Goal: Task Accomplishment & Management: Use online tool/utility

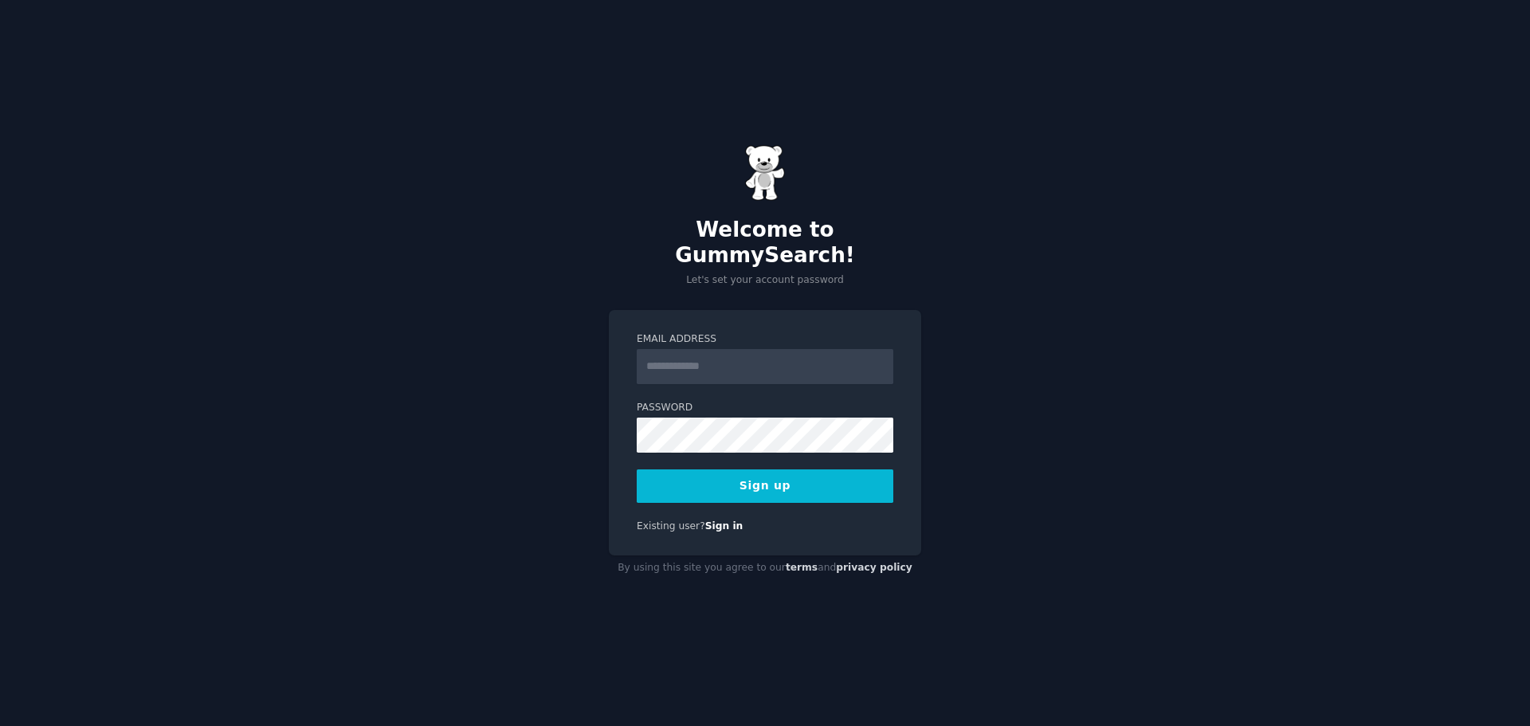
click at [719, 351] on input "Email Address" at bounding box center [765, 366] width 257 height 35
type input "**********"
click at [728, 454] on form "**********" at bounding box center [765, 417] width 257 height 171
click at [728, 469] on button "Sign up" at bounding box center [765, 485] width 257 height 33
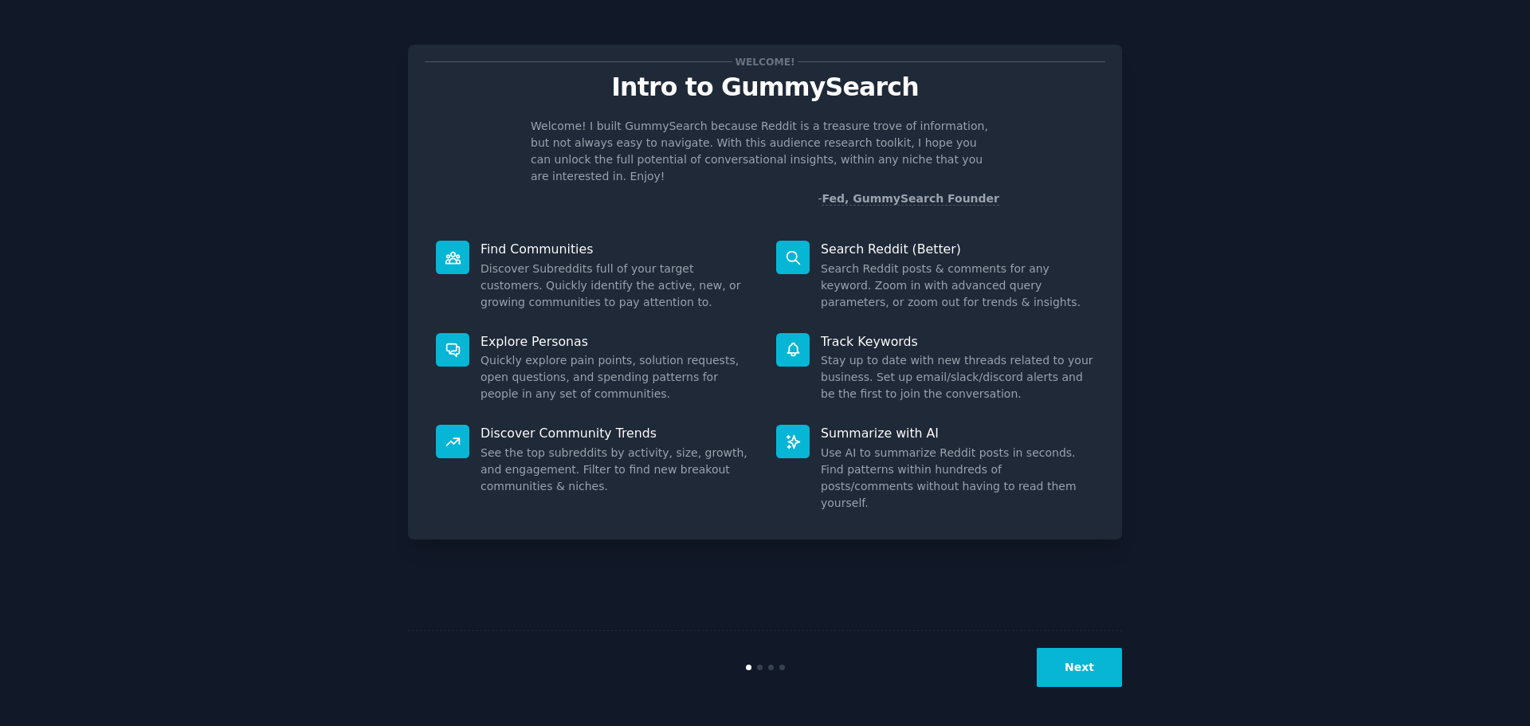
click at [1076, 665] on button "Next" at bounding box center [1079, 667] width 85 height 39
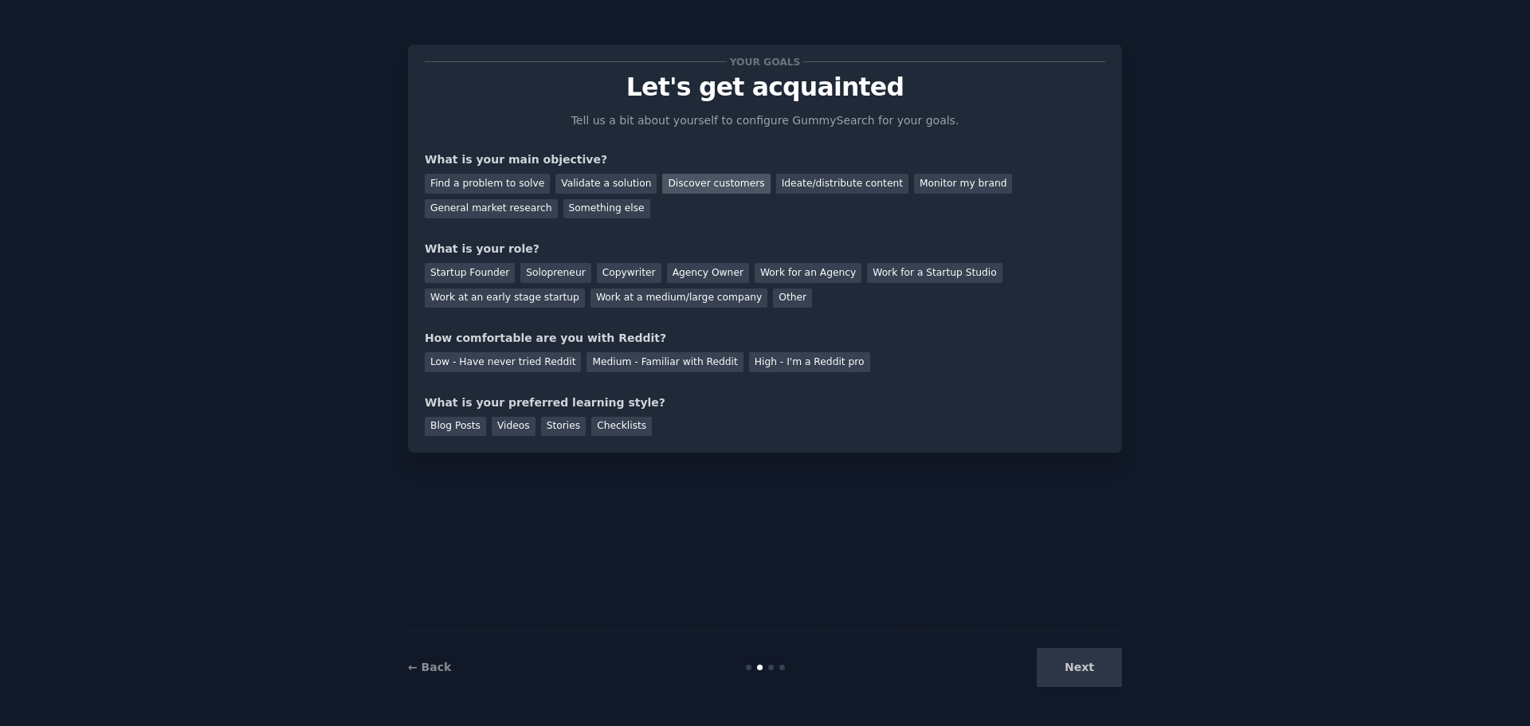
click at [677, 192] on div "Discover customers" at bounding box center [716, 184] width 108 height 20
click at [558, 199] on div "General market research" at bounding box center [491, 209] width 133 height 20
click at [690, 191] on div "Discover customers" at bounding box center [716, 184] width 108 height 20
click at [558, 199] on div "General market research" at bounding box center [491, 209] width 133 height 20
click at [773, 298] on div "Other" at bounding box center [792, 298] width 39 height 20
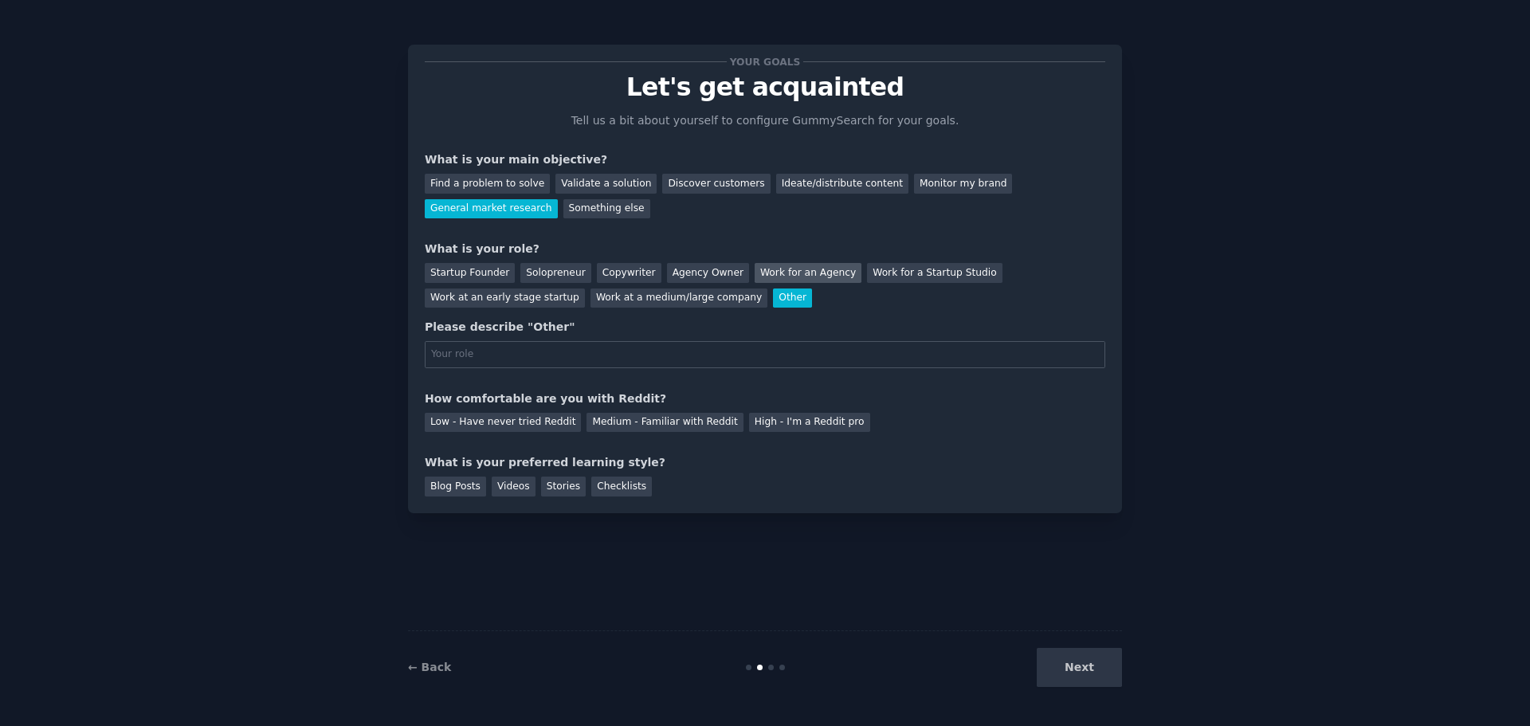
click at [755, 274] on div "Work for an Agency" at bounding box center [808, 273] width 107 height 20
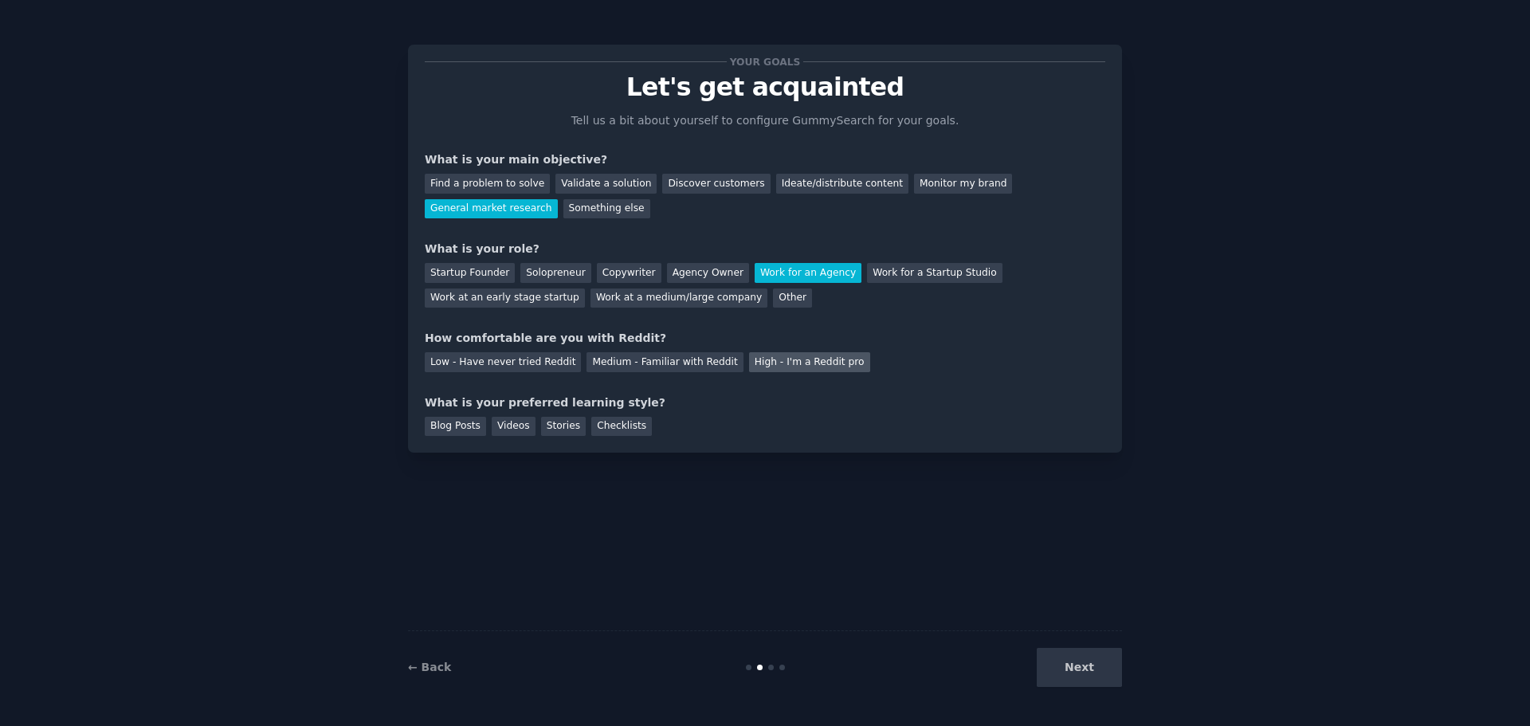
click at [764, 364] on div "High - I'm a Reddit pro" at bounding box center [809, 362] width 121 height 20
click at [637, 366] on div "Medium - Familiar with Reddit" at bounding box center [664, 362] width 156 height 20
click at [591, 428] on div "Checklists" at bounding box center [621, 427] width 61 height 20
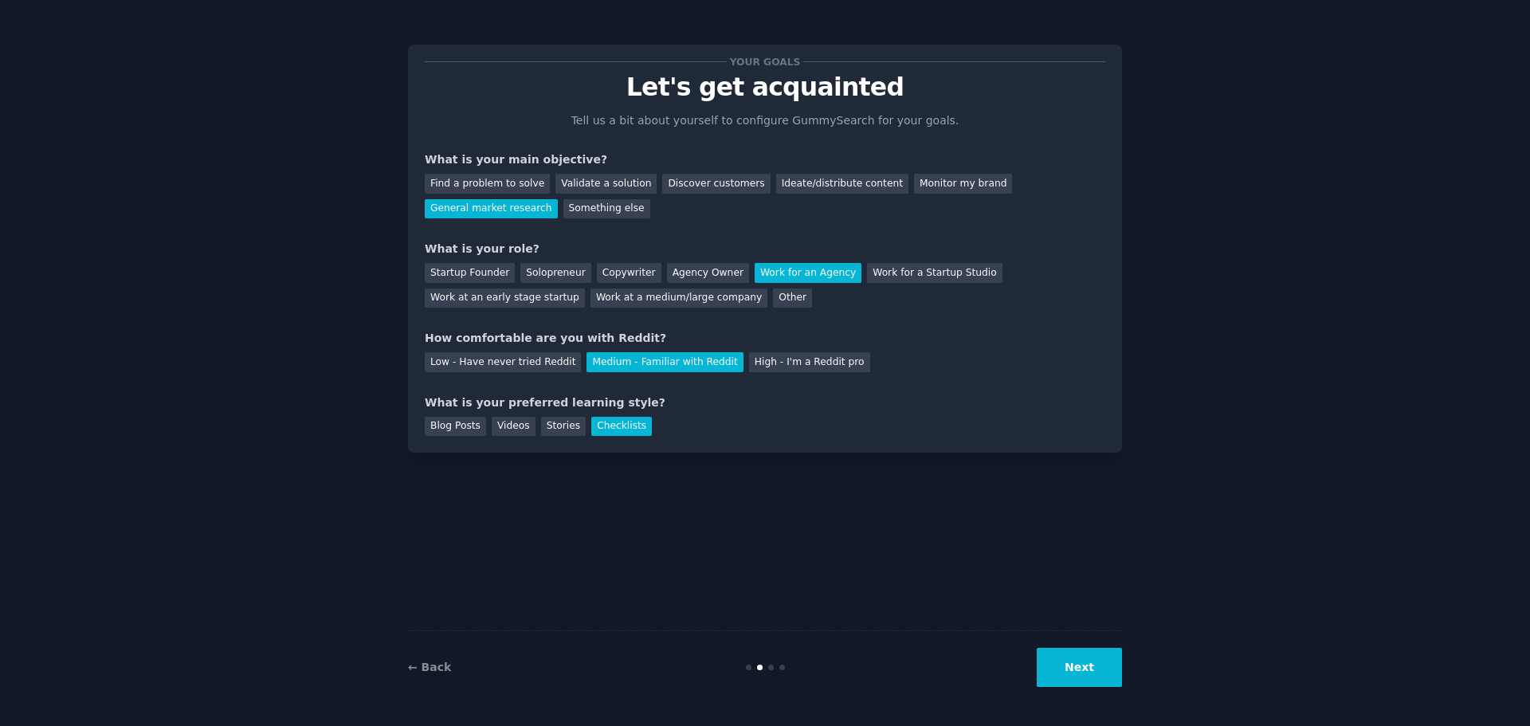
click at [1094, 664] on button "Next" at bounding box center [1079, 667] width 85 height 39
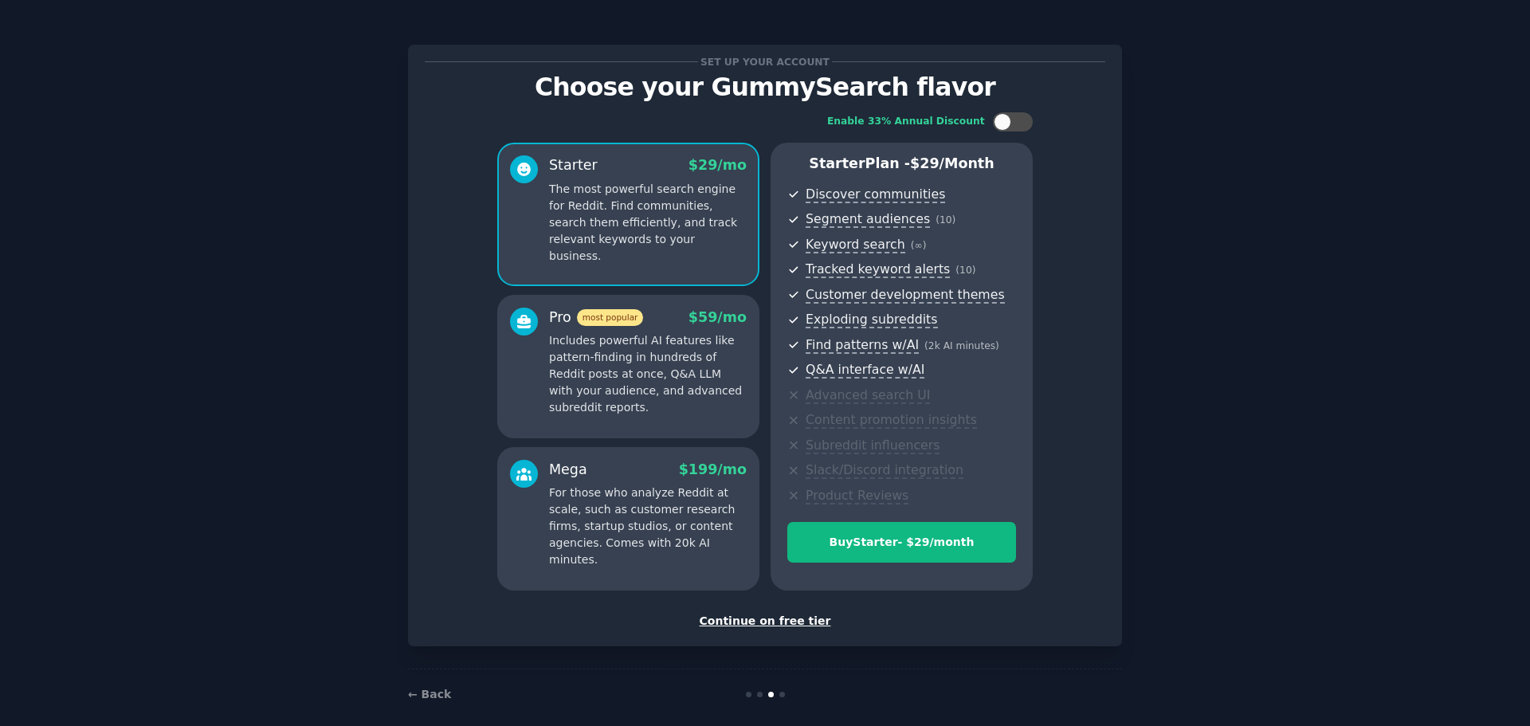
click at [755, 614] on div "Continue on free tier" at bounding box center [765, 621] width 680 height 17
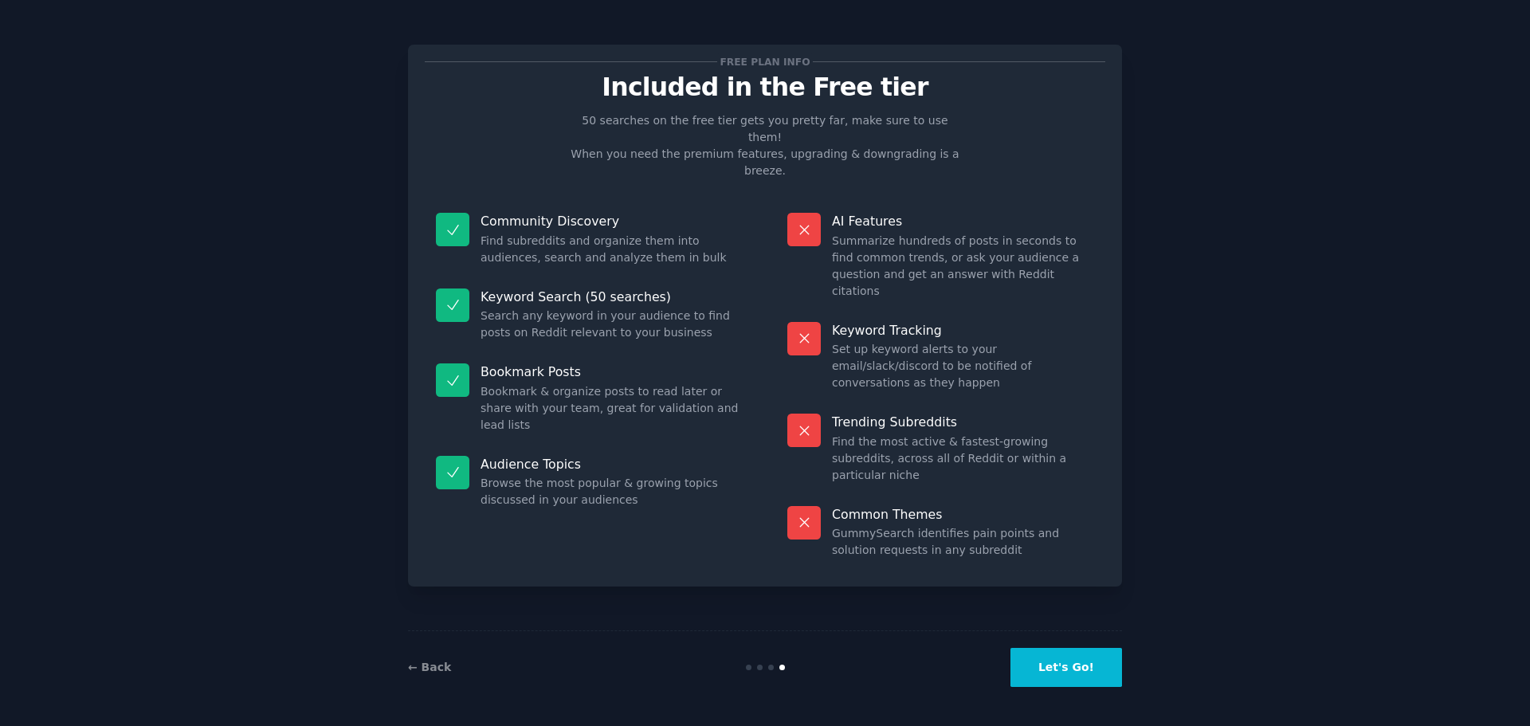
click at [1059, 662] on button "Let's Go!" at bounding box center [1066, 667] width 112 height 39
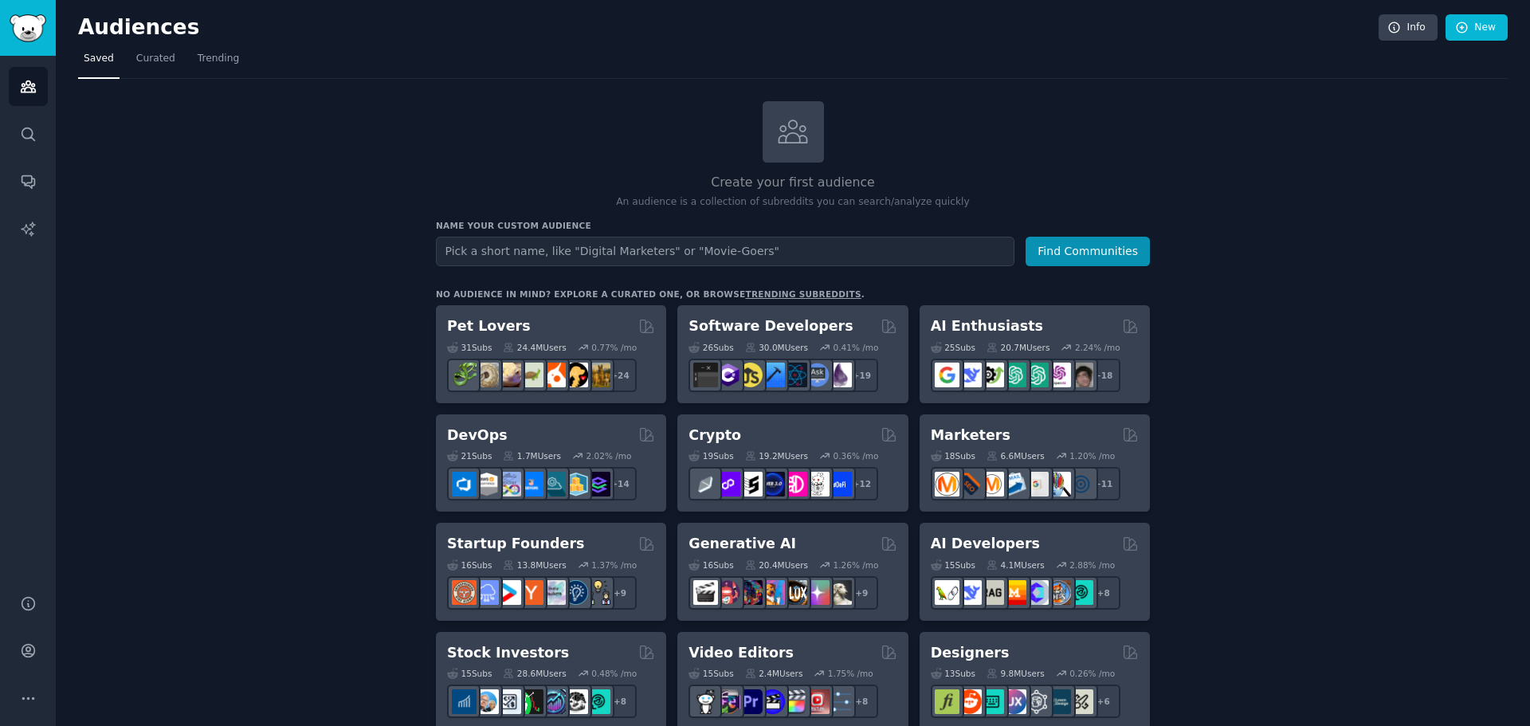
click at [527, 251] on input "text" at bounding box center [725, 251] width 578 height 29
type input "movie-goers"
click at [1025, 237] on button "Find Communities" at bounding box center [1087, 251] width 124 height 29
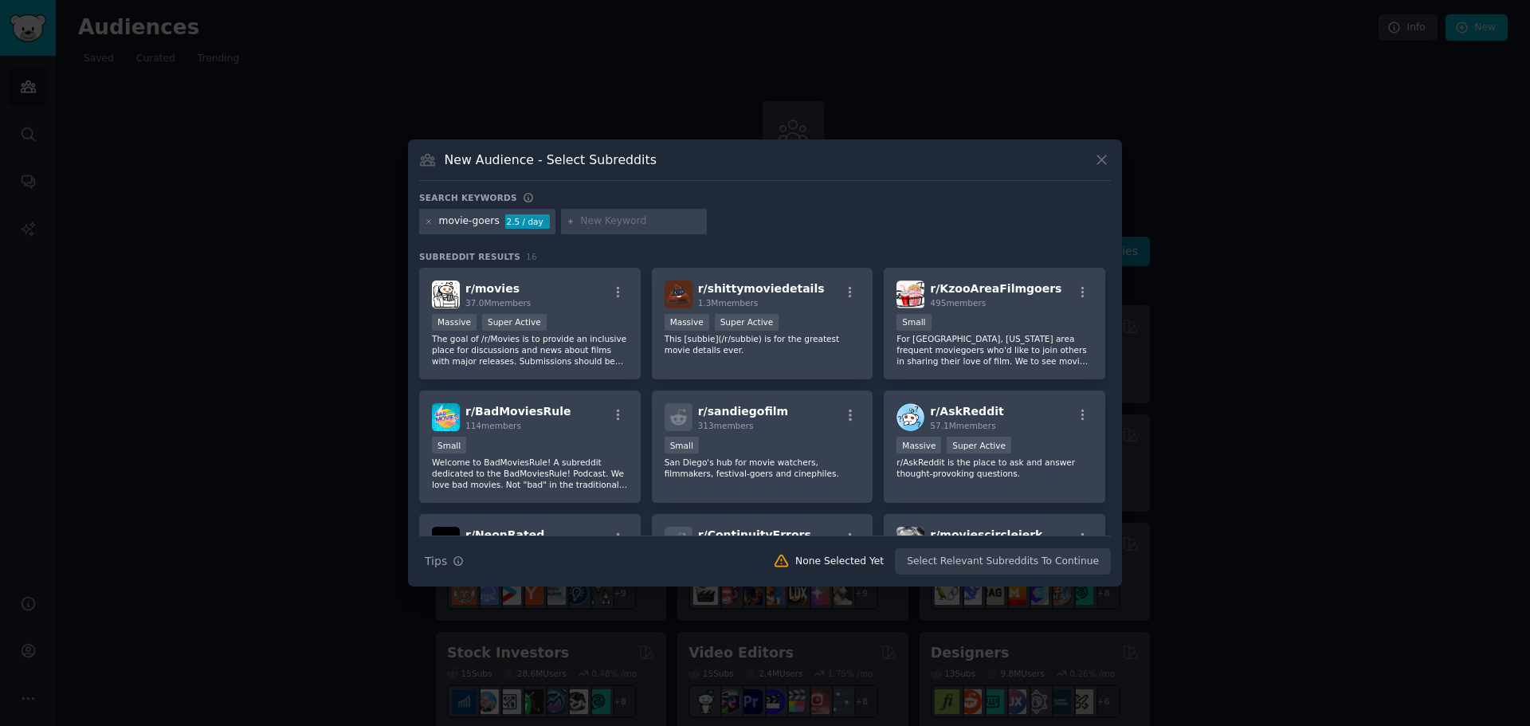
click at [625, 218] on input "text" at bounding box center [640, 221] width 121 height 14
click at [620, 221] on input "text" at bounding box center [640, 221] width 121 height 14
type input "superman"
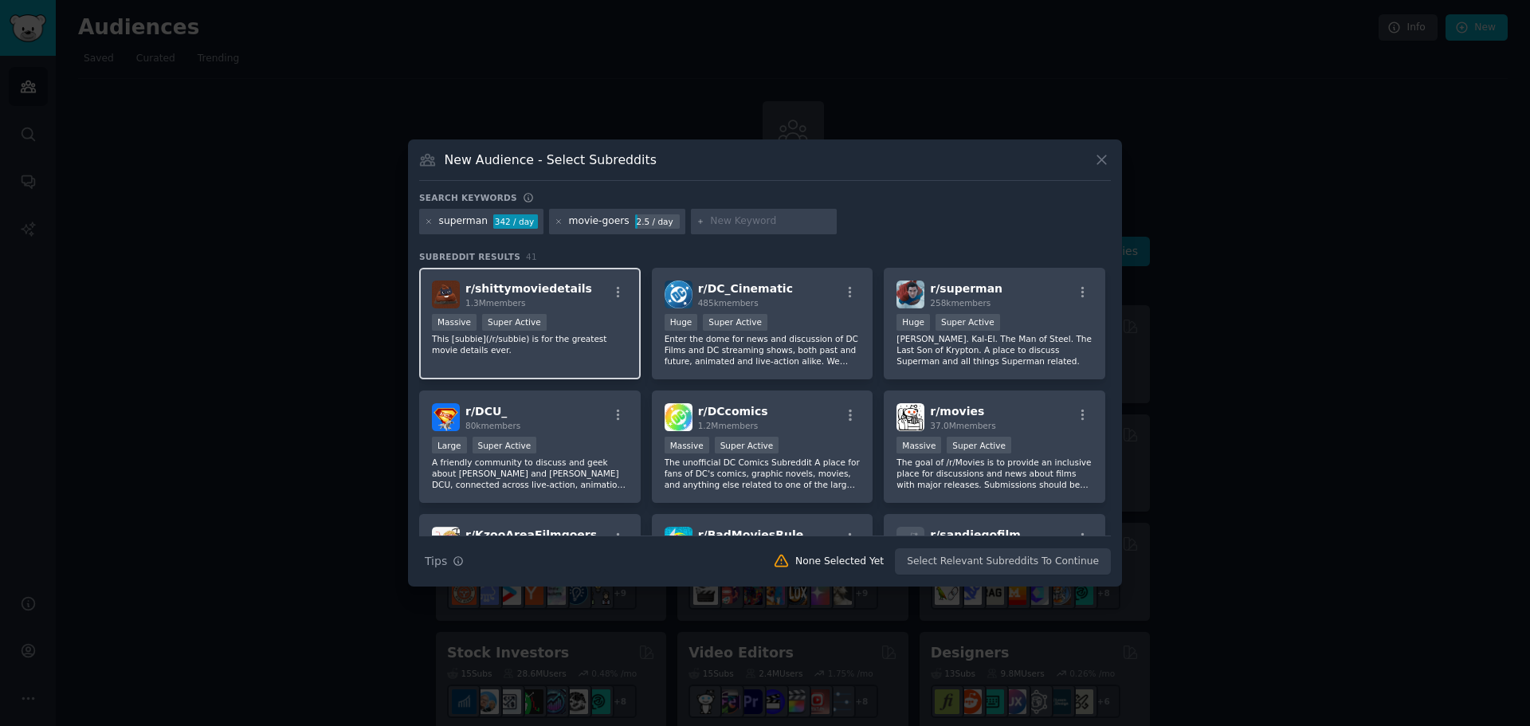
click at [587, 292] on div "r/ shittymoviedetails 1.3M members" at bounding box center [530, 294] width 196 height 28
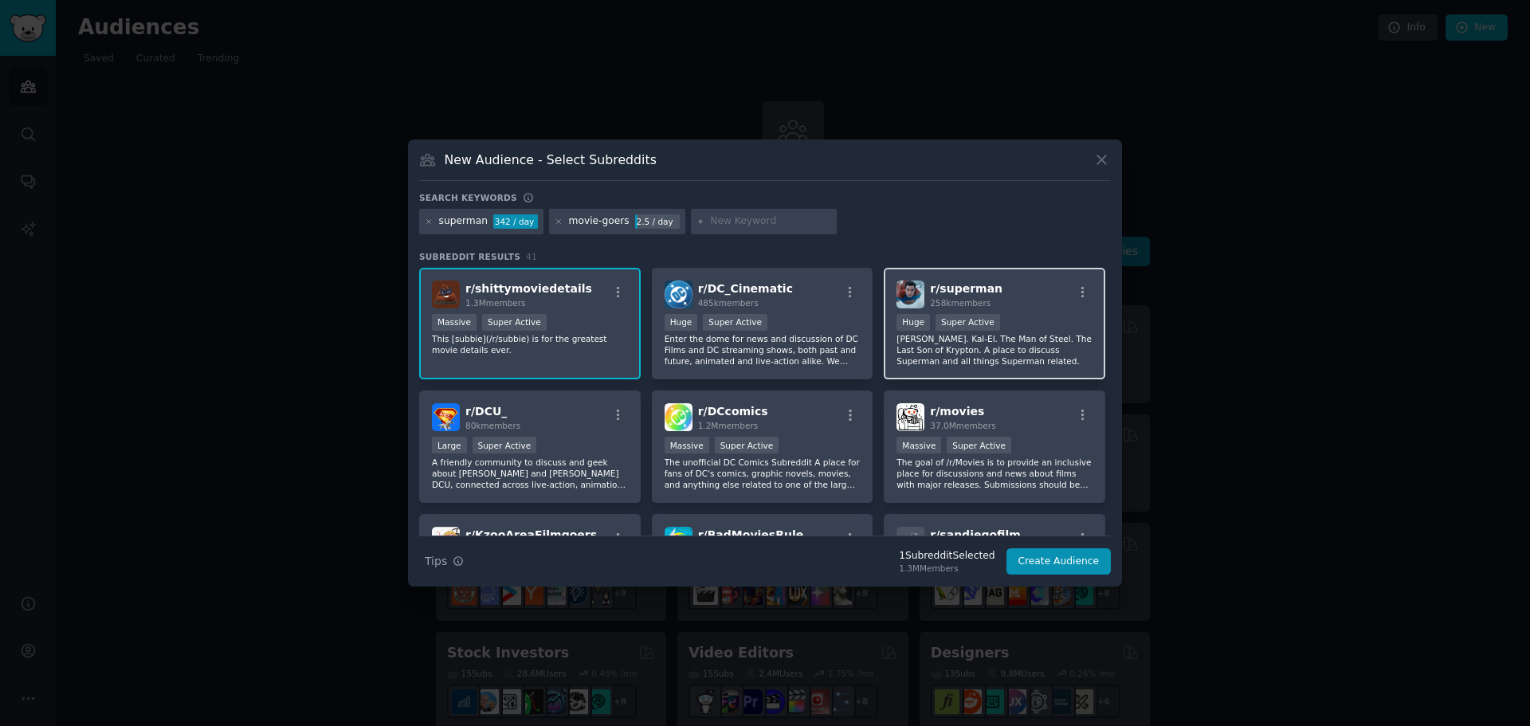
click at [994, 344] on p "[PERSON_NAME]. Kal-El. The Man of Steel. The Last Son of Krypton. A place to di…" at bounding box center [994, 349] width 196 height 33
click at [1057, 558] on button "Create Audience" at bounding box center [1058, 561] width 105 height 27
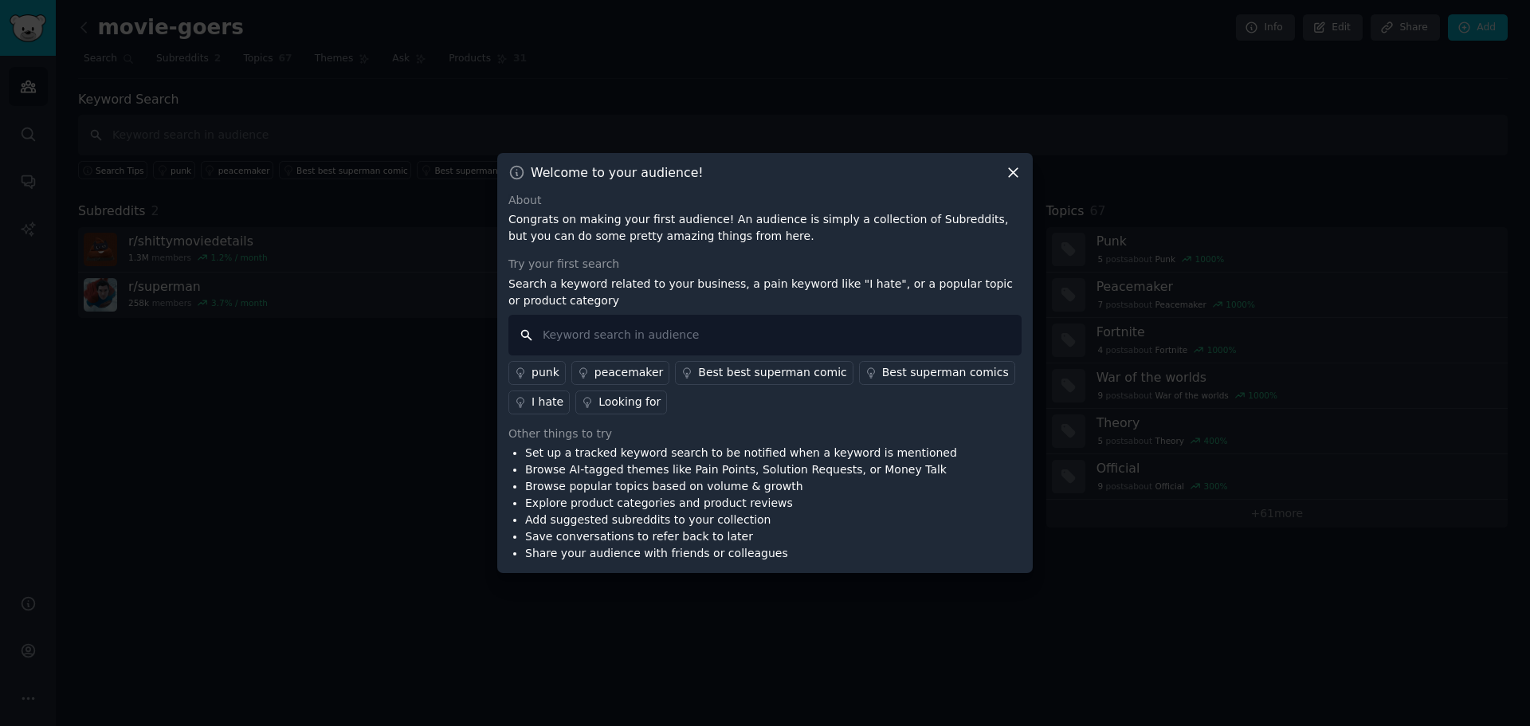
click at [817, 327] on input "text" at bounding box center [764, 335] width 513 height 41
type input "i hate"
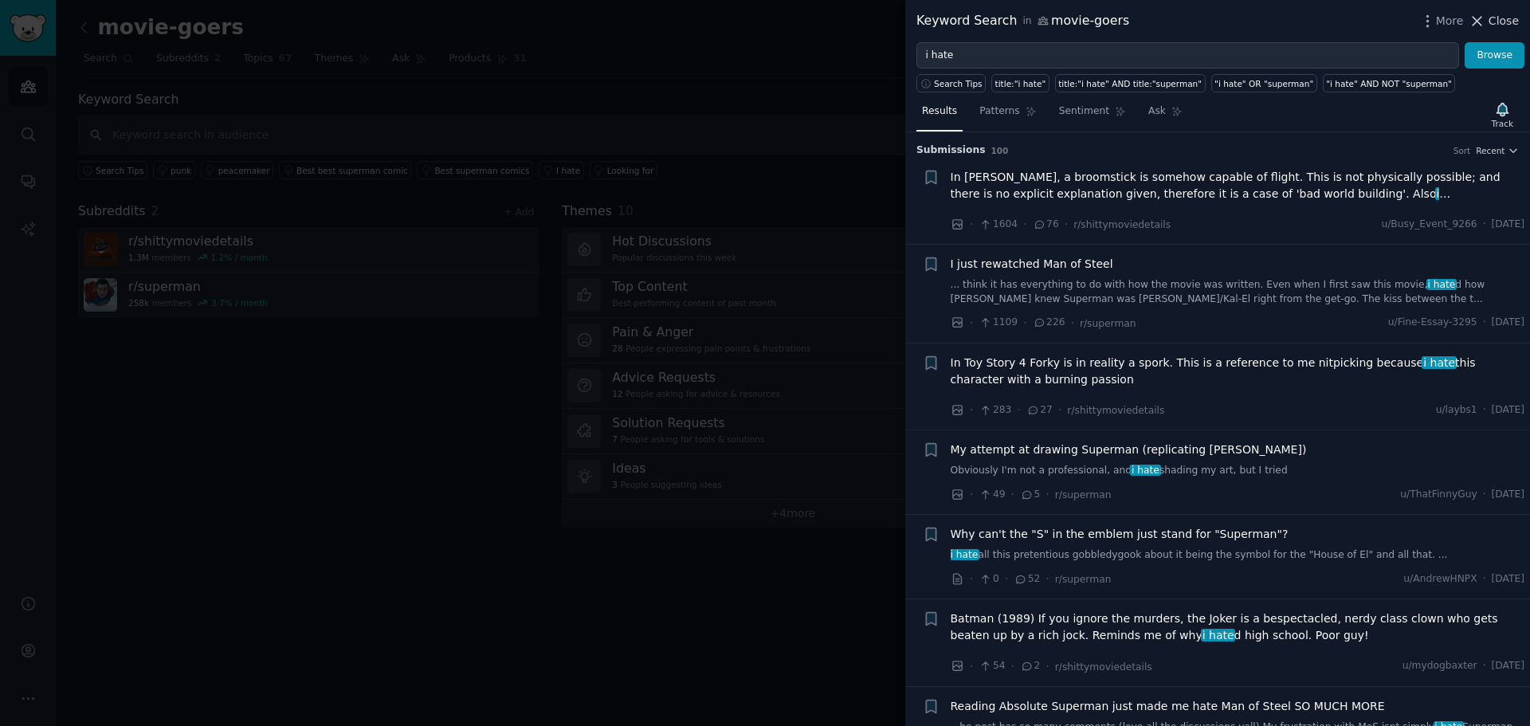
click at [1484, 18] on icon at bounding box center [1476, 21] width 17 height 17
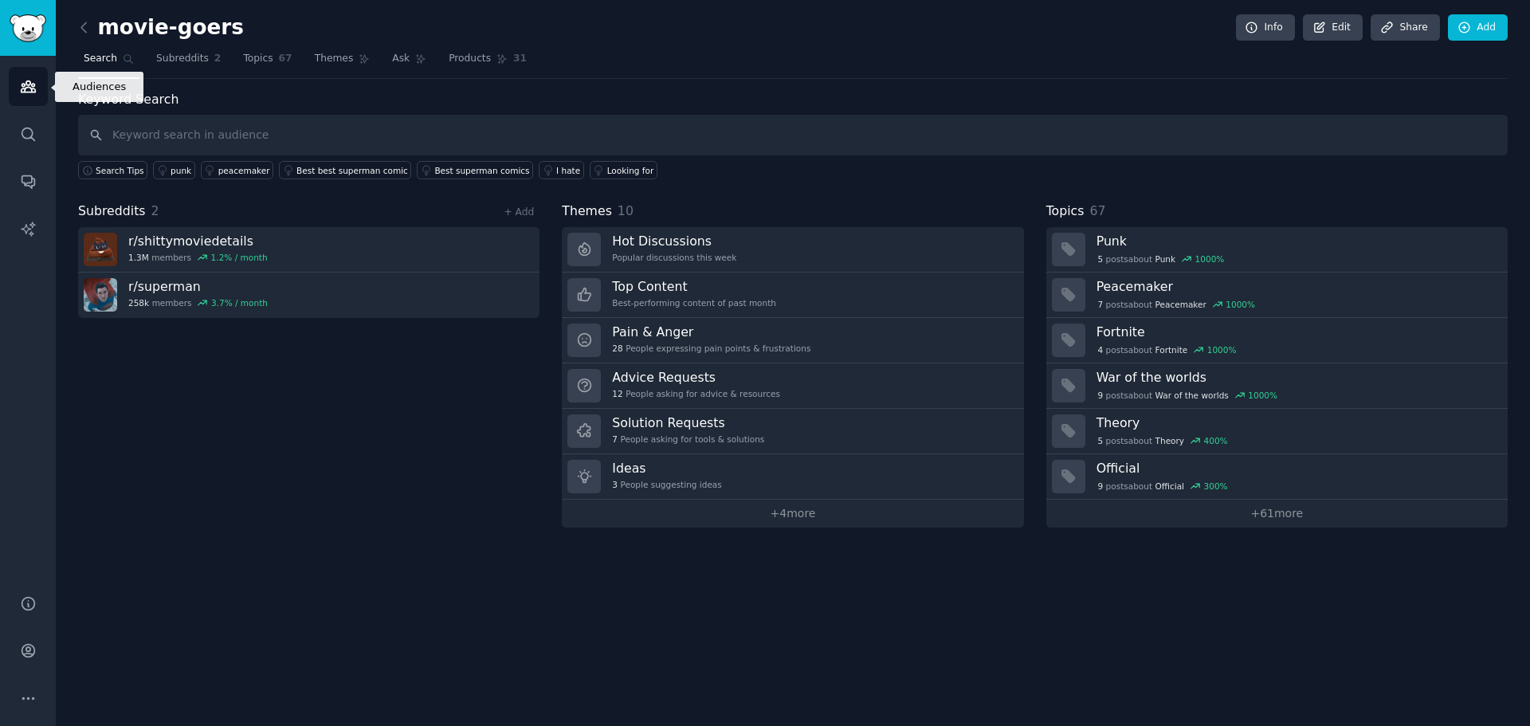
click at [27, 89] on icon "Sidebar" at bounding box center [28, 86] width 17 height 17
